Goal: Transaction & Acquisition: Purchase product/service

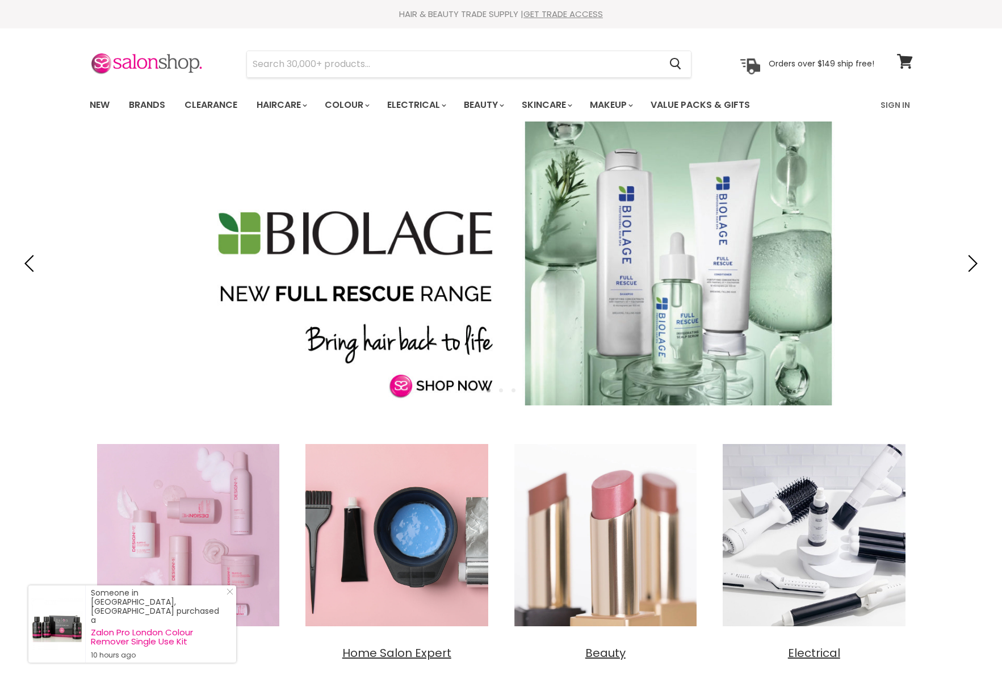
click at [152, 98] on link "Brands" at bounding box center [146, 105] width 53 height 24
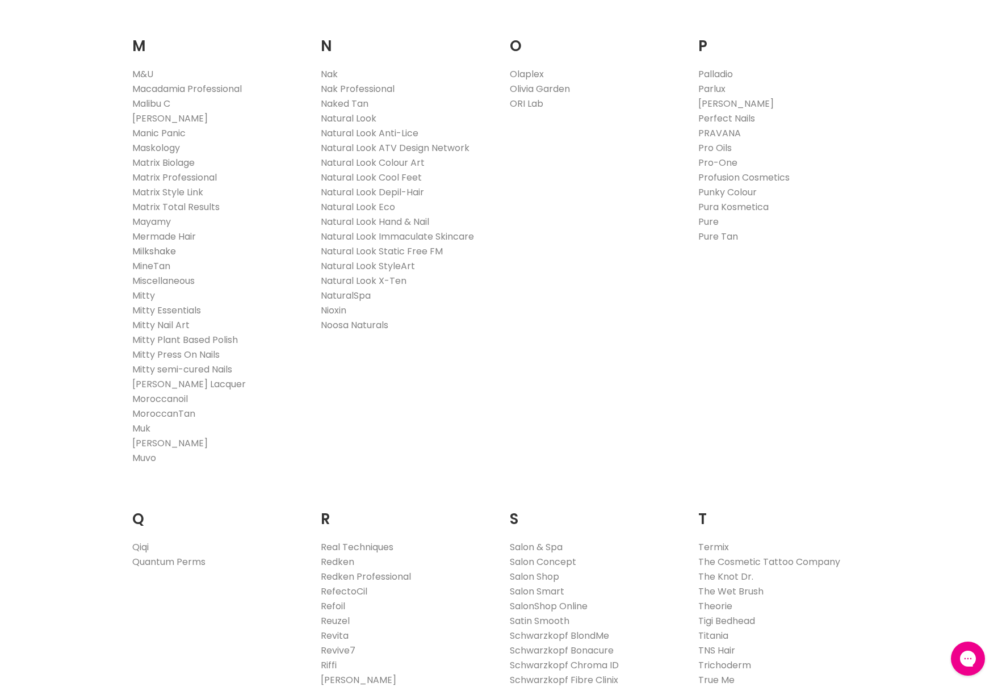
scroll to position [1276, 0]
click at [157, 254] on link "Milkshake" at bounding box center [154, 249] width 44 height 13
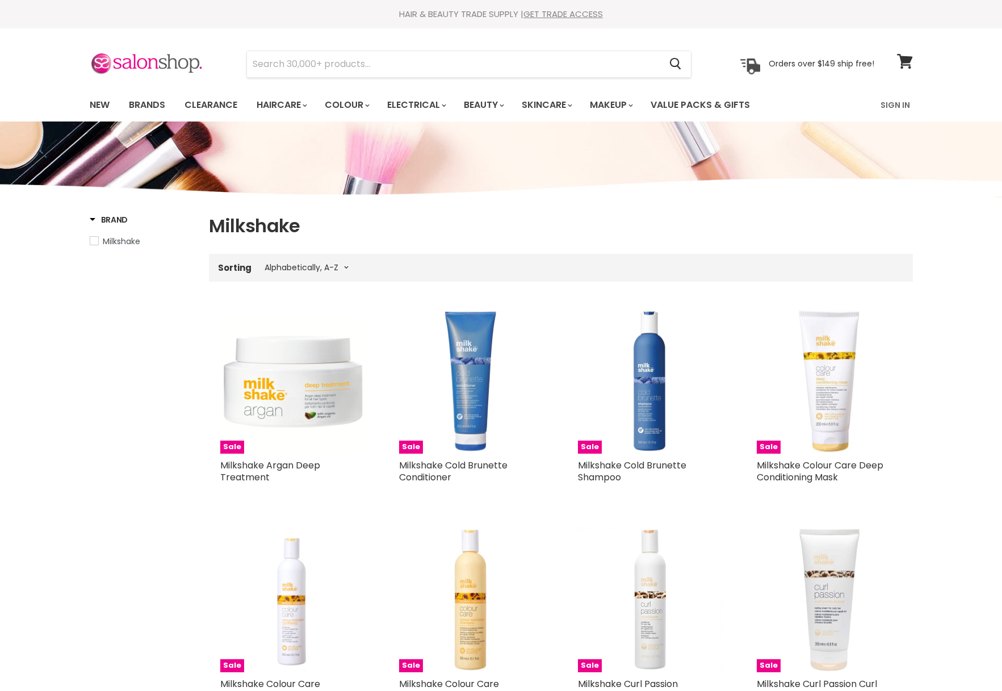
select select "title-ascending"
